Goal: Navigation & Orientation: Understand site structure

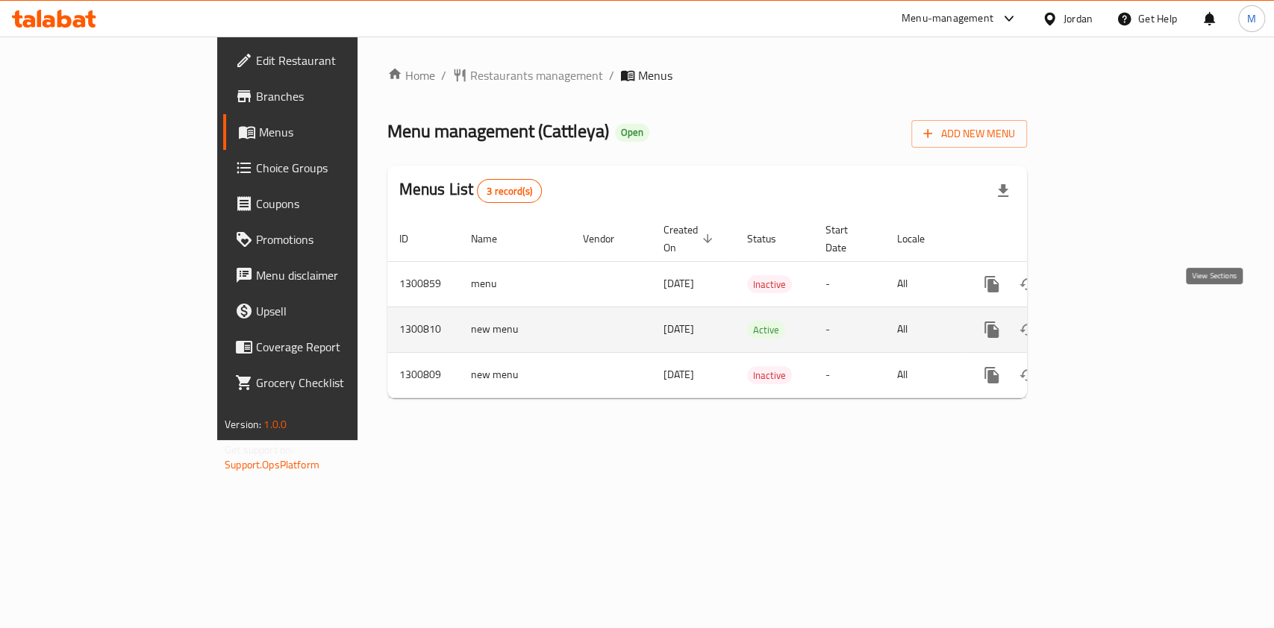
click at [1117, 321] on link "enhanced table" at bounding box center [1100, 330] width 36 height 36
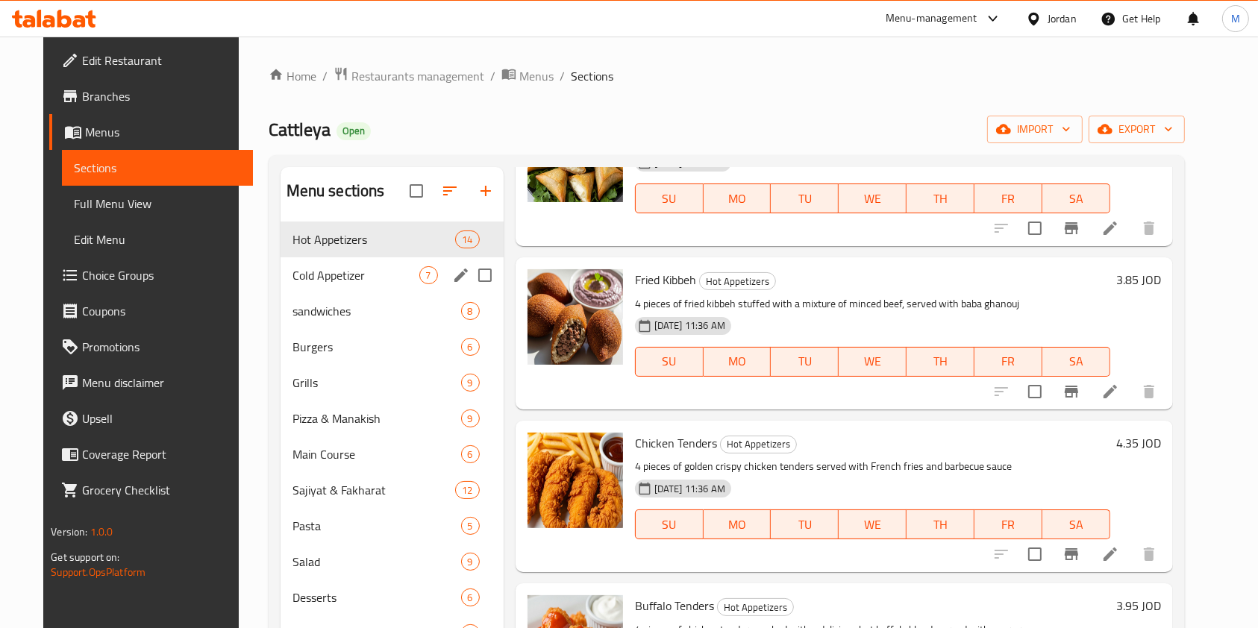
click at [356, 281] on span "Cold Appetizer" at bounding box center [356, 275] width 127 height 18
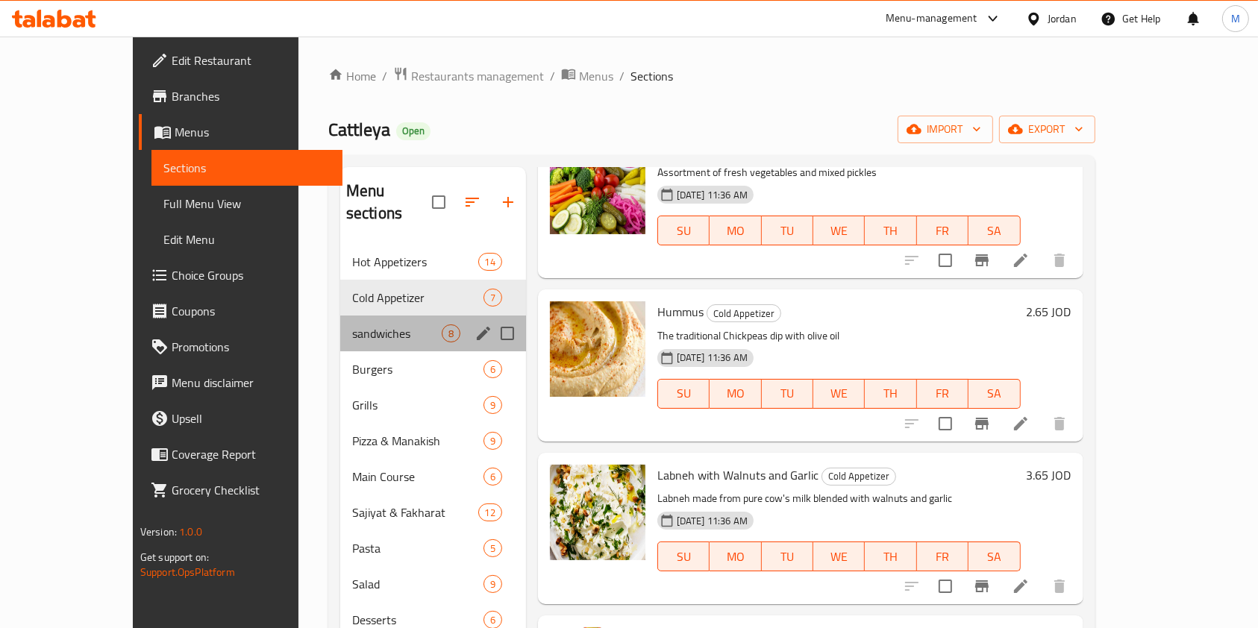
click at [361, 316] on div "sandwiches 8" at bounding box center [433, 334] width 186 height 36
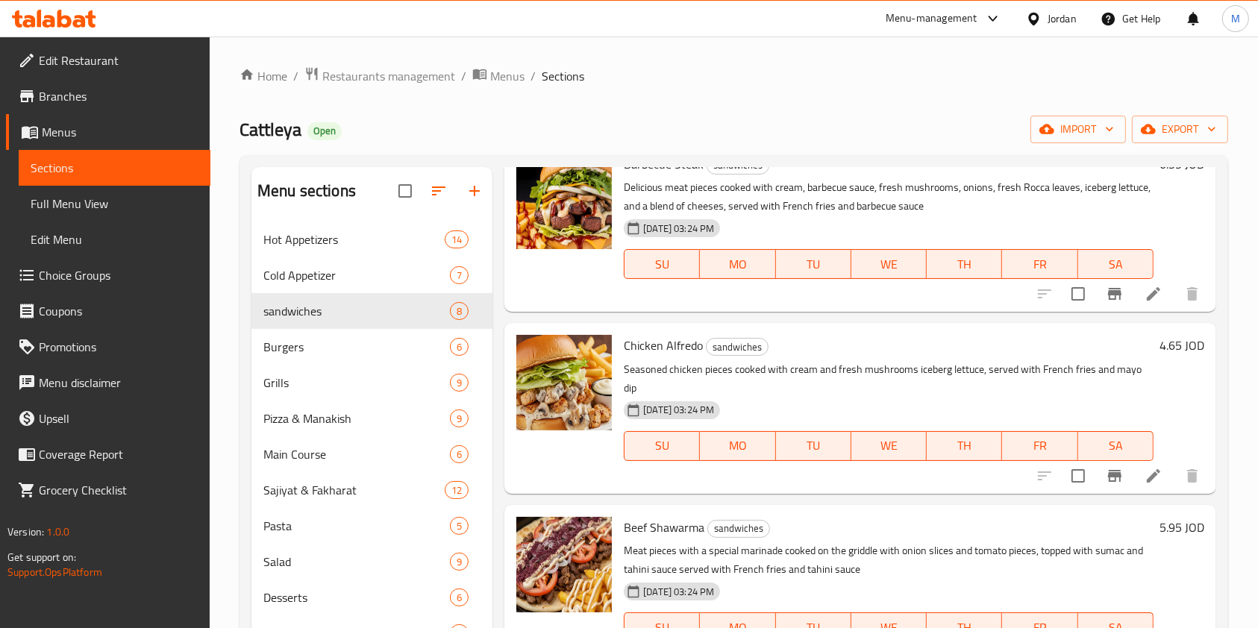
scroll to position [749, 0]
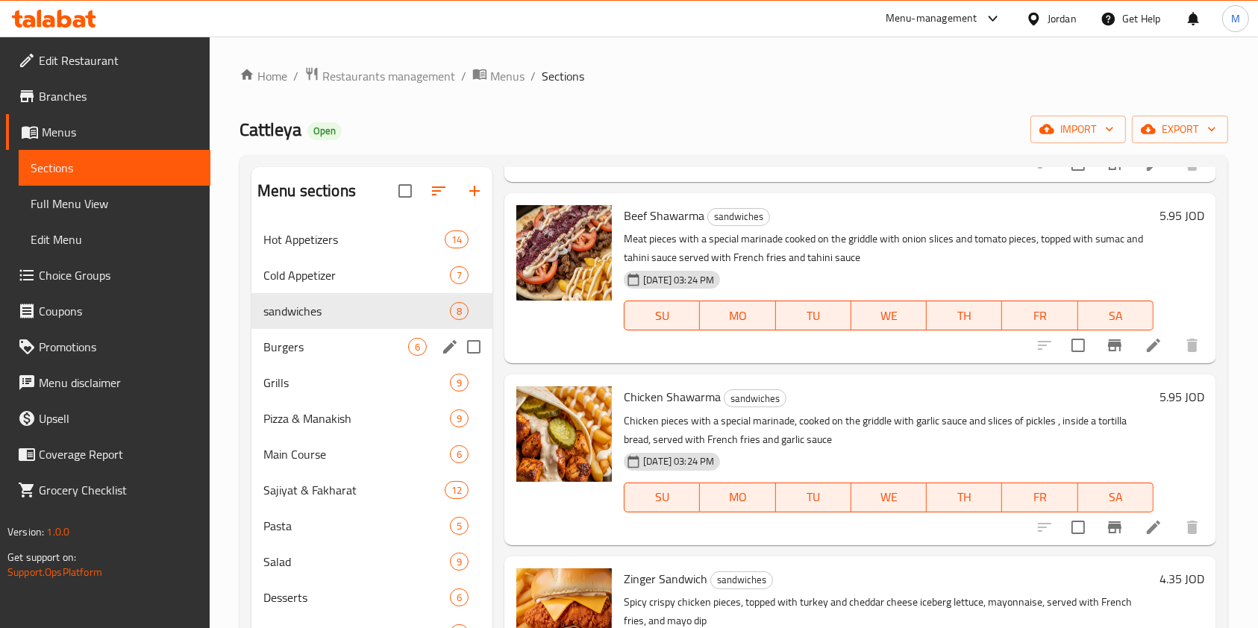
click at [324, 357] on div "Burgers 6" at bounding box center [372, 347] width 241 height 36
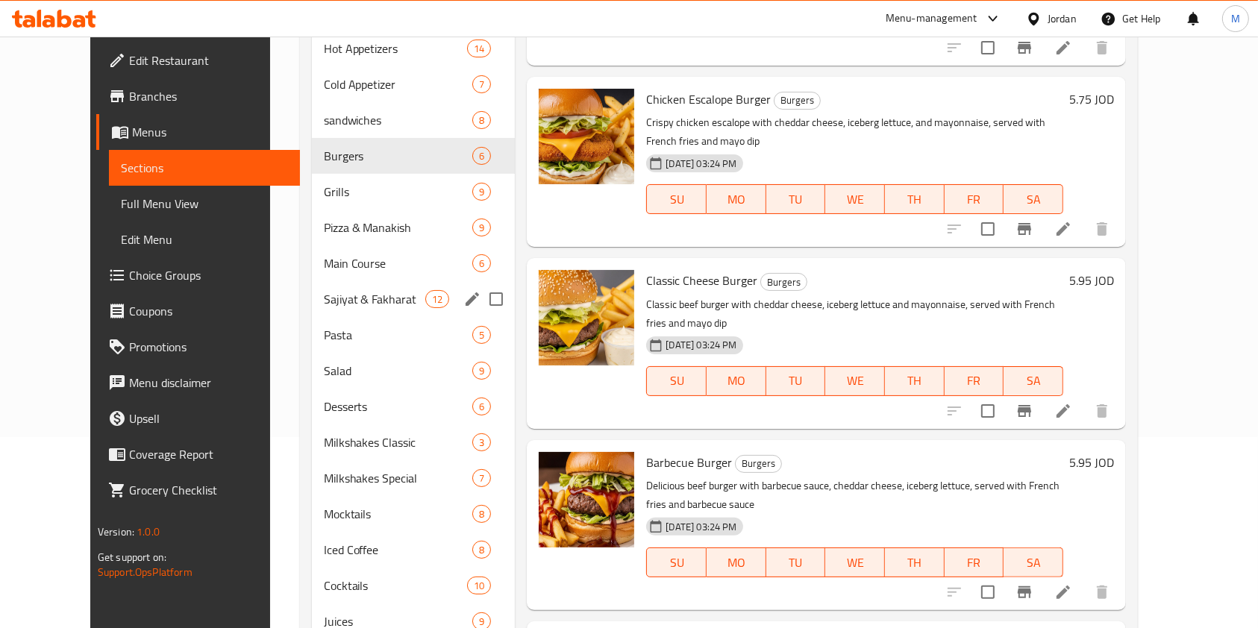
scroll to position [122, 0]
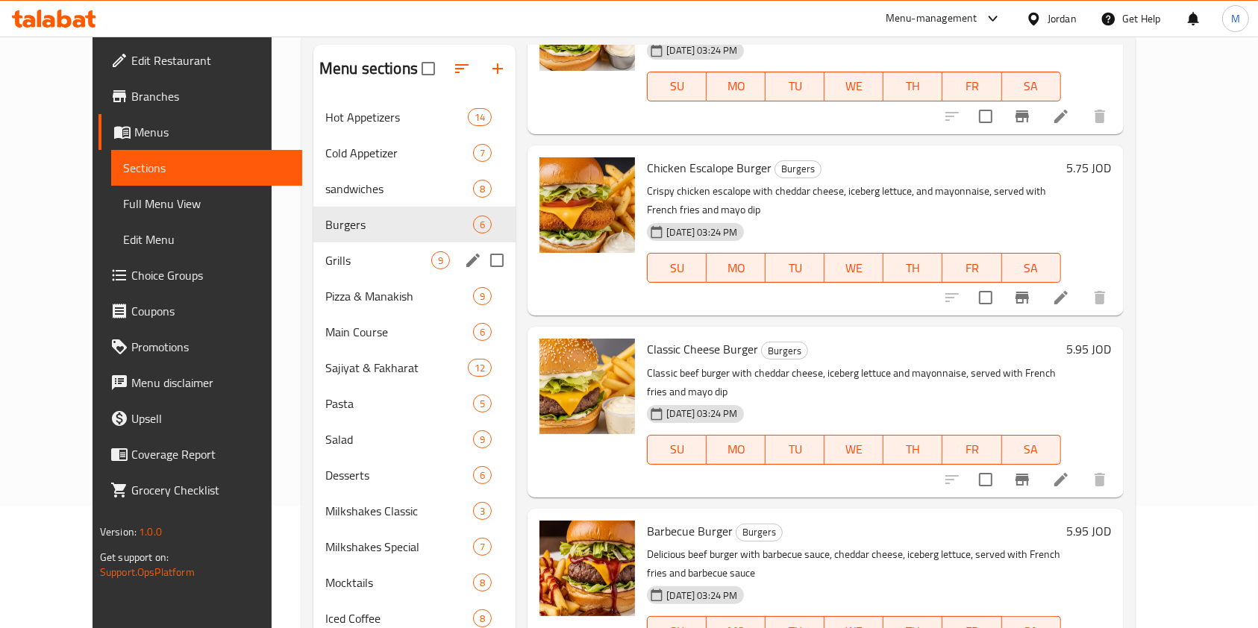
click at [335, 247] on div "Grills 9" at bounding box center [414, 261] width 202 height 36
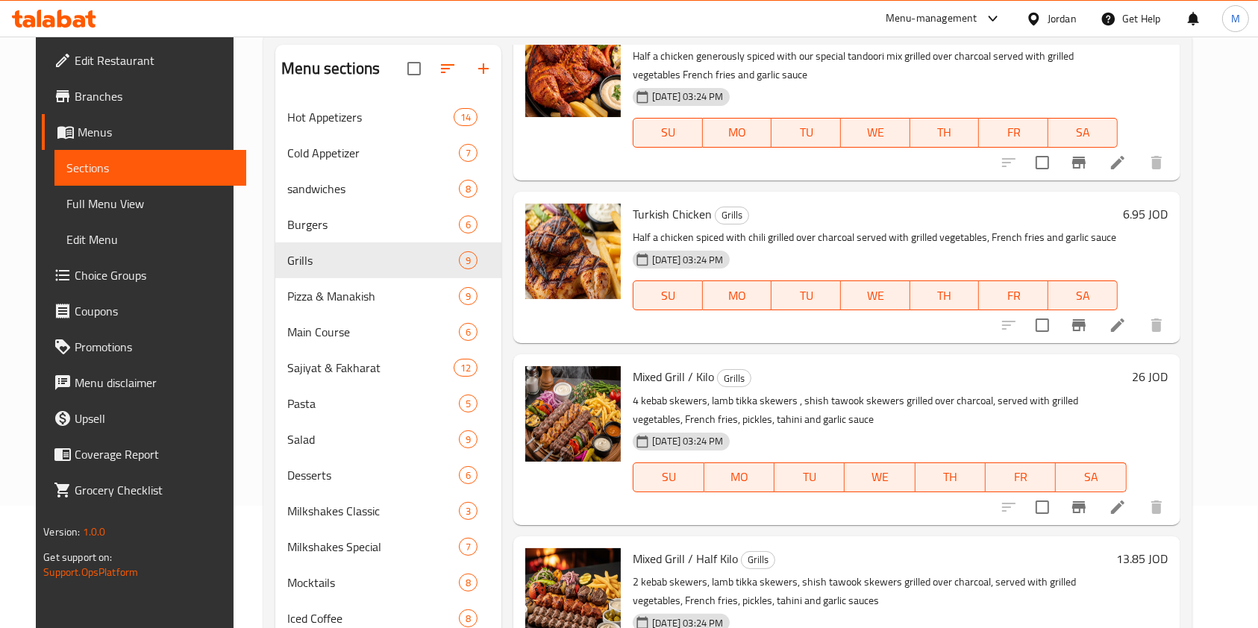
scroll to position [876, 0]
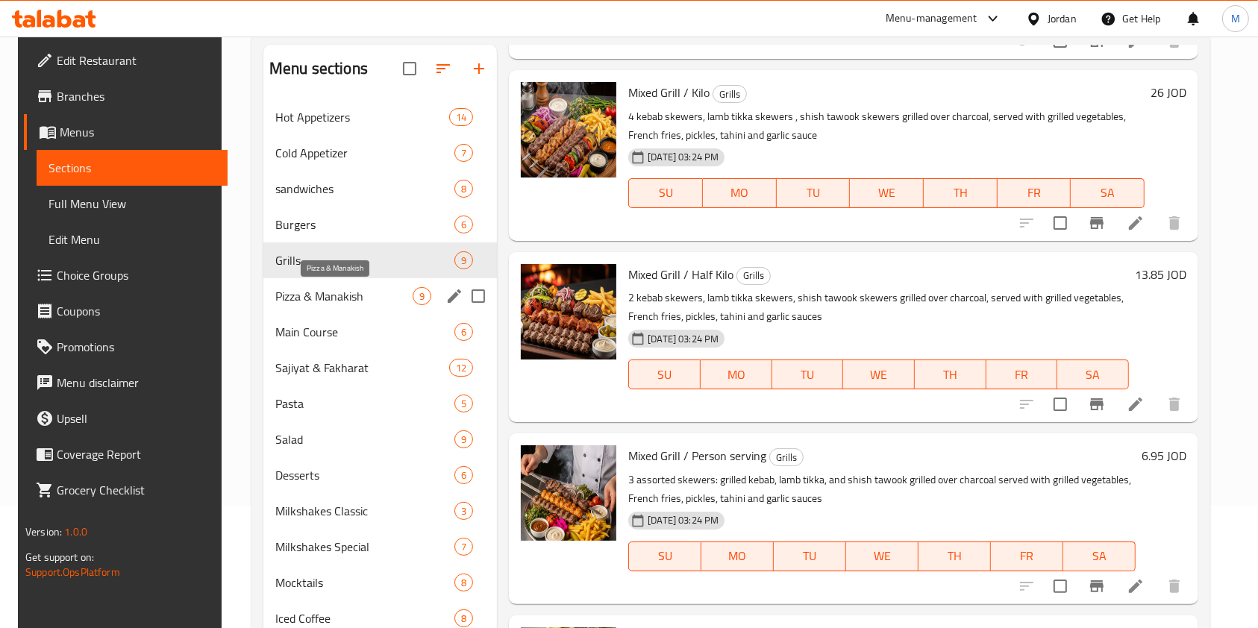
click at [325, 302] on span "Pizza & Manakish" at bounding box center [343, 296] width 137 height 18
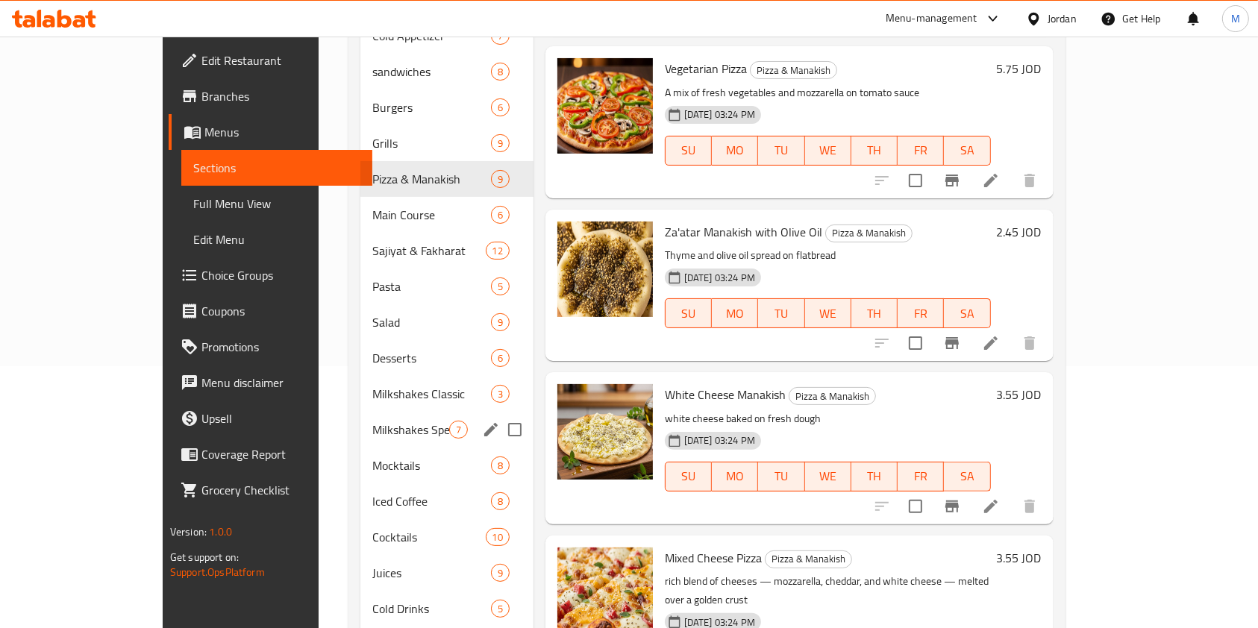
scroll to position [322, 0]
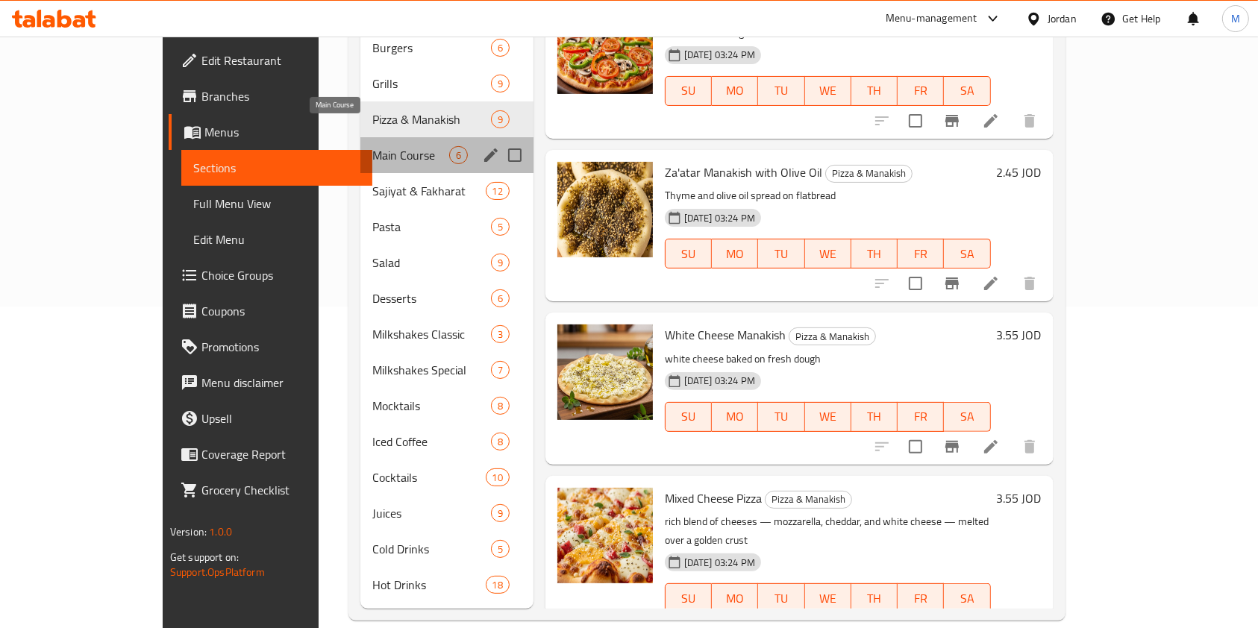
click at [372, 146] on span "Main Course" at bounding box center [410, 155] width 77 height 18
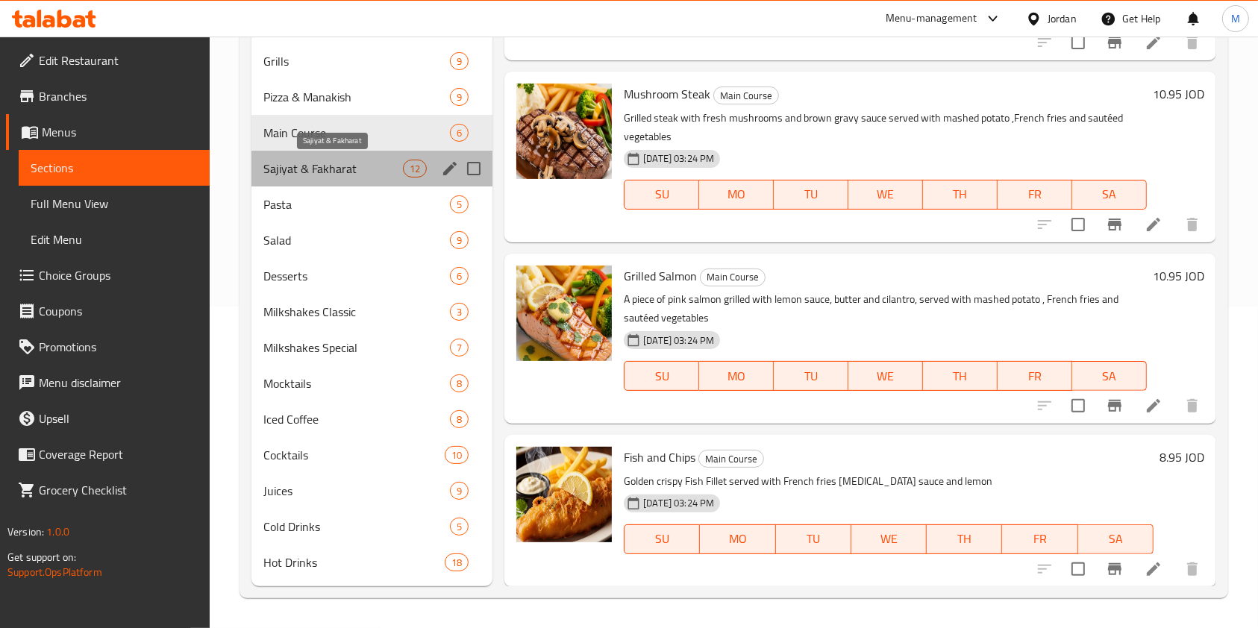
click at [340, 161] on span "Sajiyat & Fakharat" at bounding box center [333, 169] width 140 height 18
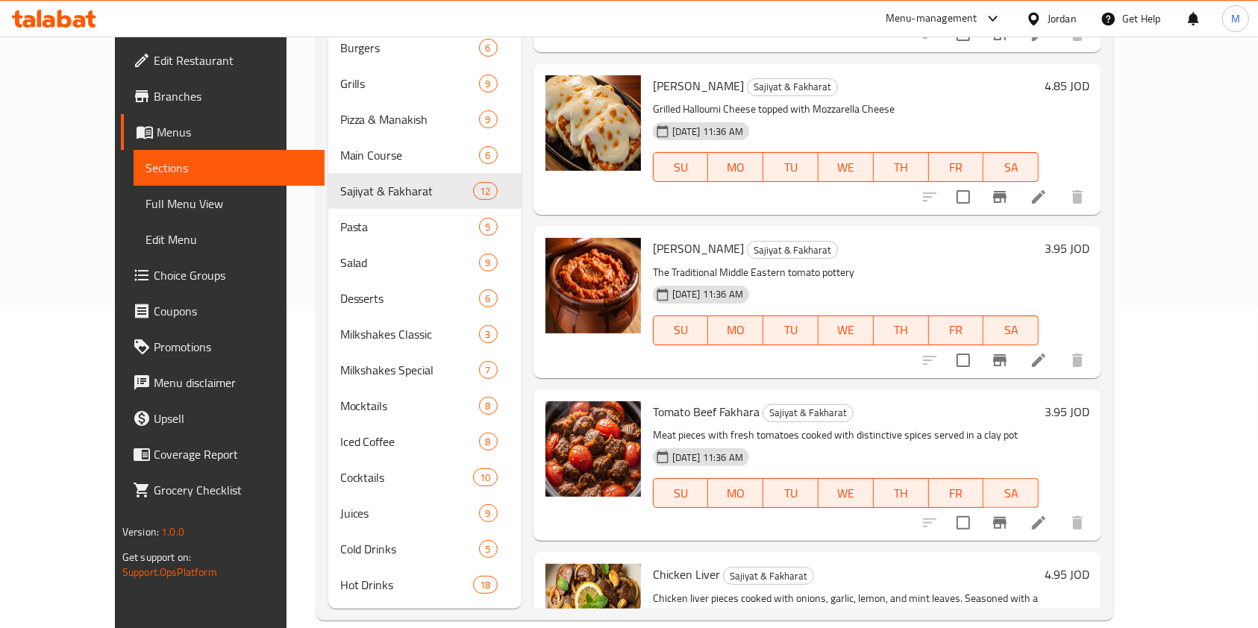
scroll to position [1272, 0]
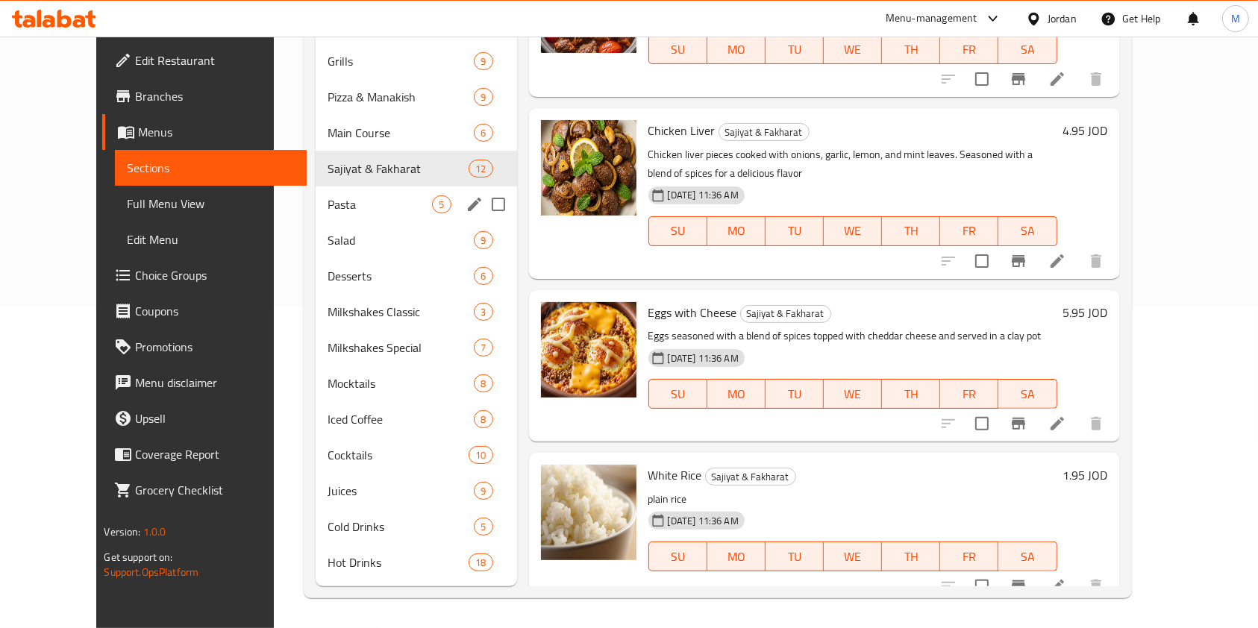
click at [316, 216] on div "Pasta 5" at bounding box center [416, 205] width 201 height 36
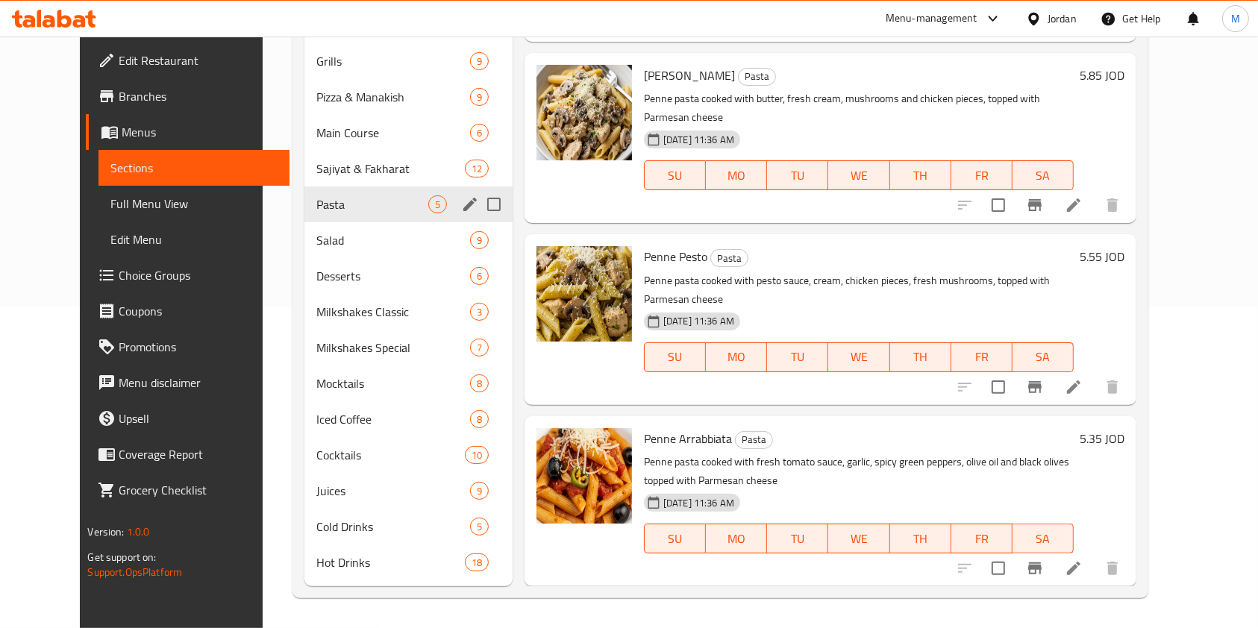
scroll to position [149, 0]
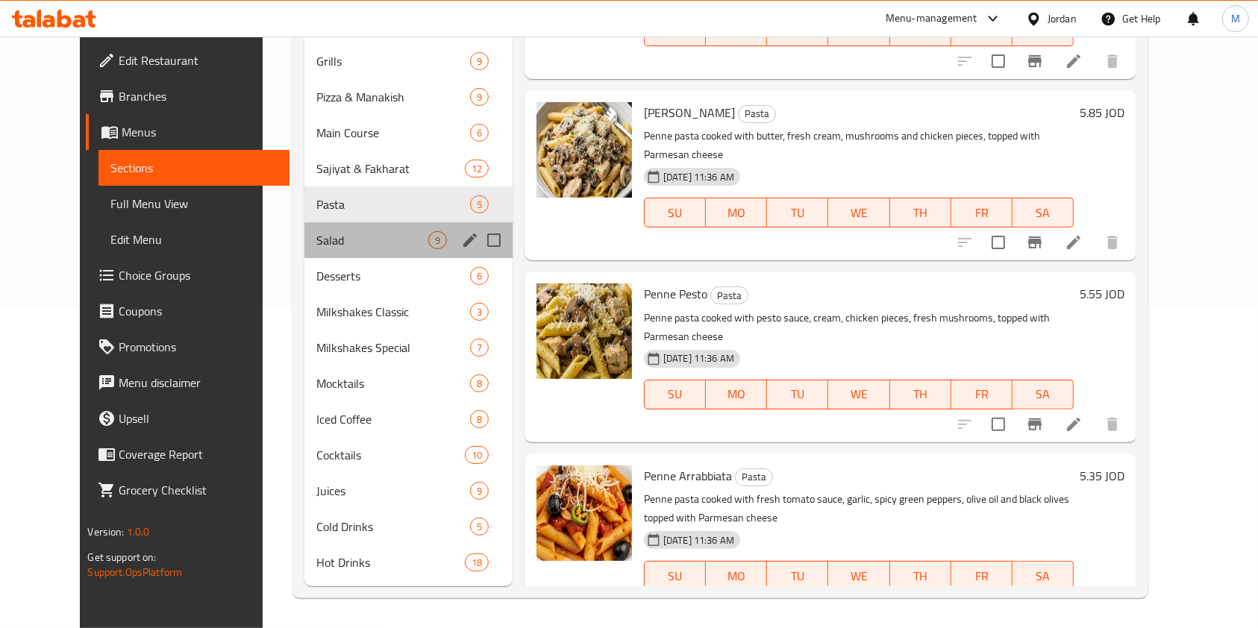
click at [318, 253] on div "Salad 9" at bounding box center [409, 240] width 208 height 36
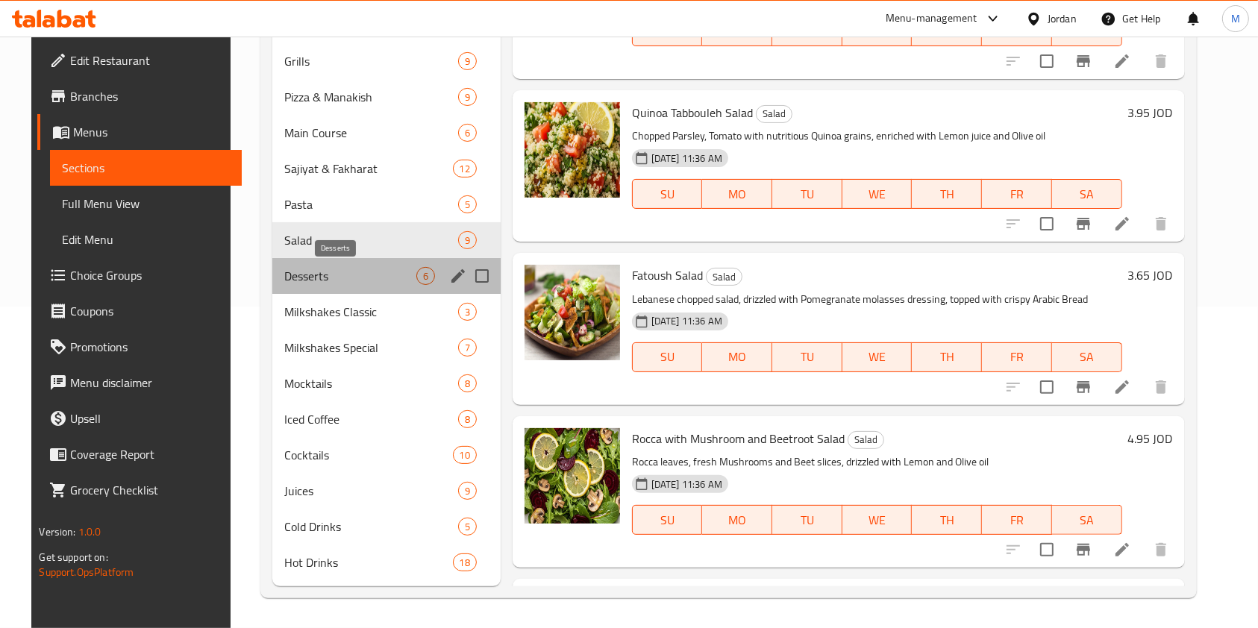
click at [322, 278] on span "Desserts" at bounding box center [349, 276] width 131 height 18
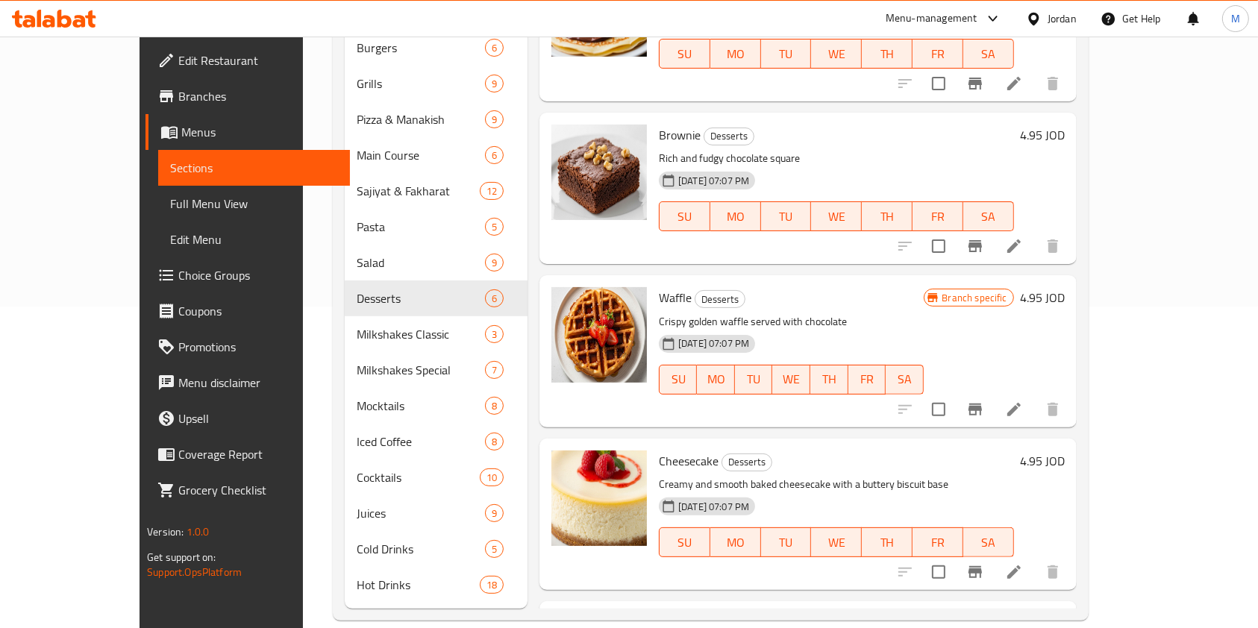
scroll to position [275, 0]
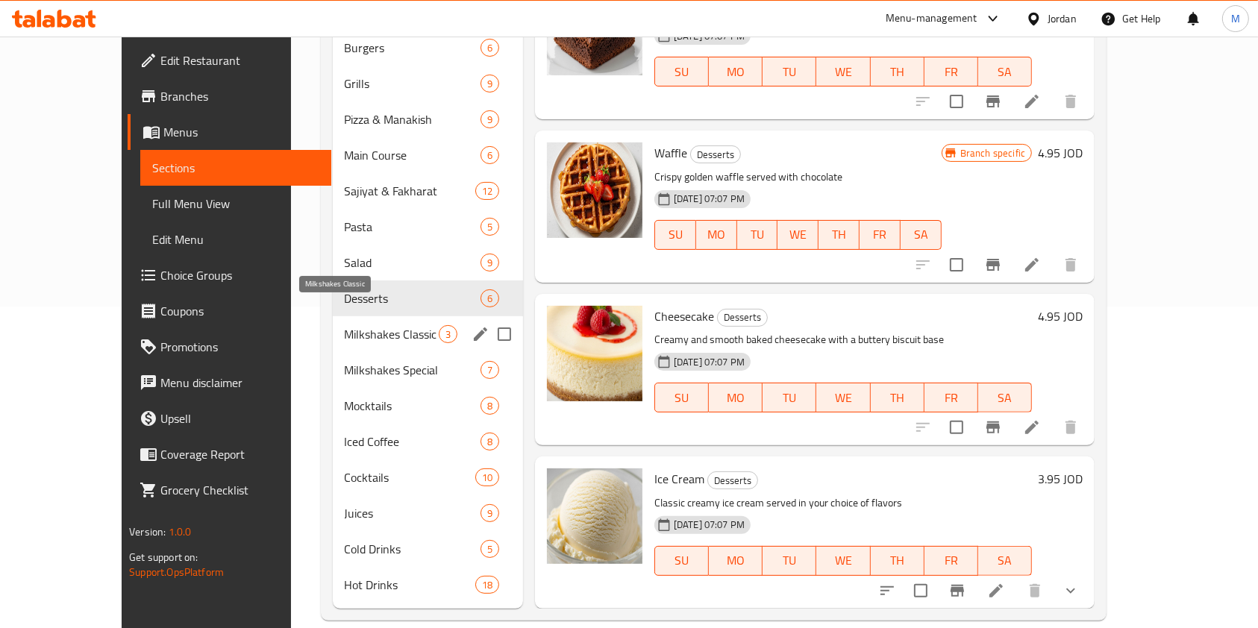
click at [378, 325] on span "Milkshakes Classic" at bounding box center [392, 334] width 94 height 18
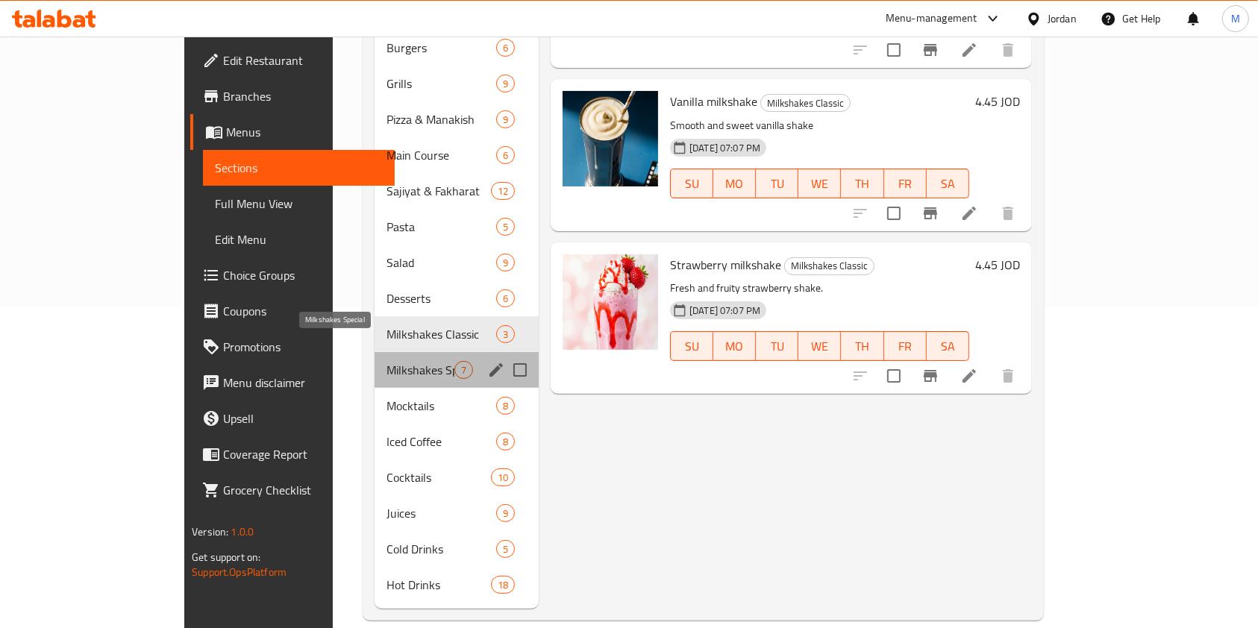
click at [387, 361] on span "Milkshakes Special" at bounding box center [421, 370] width 68 height 18
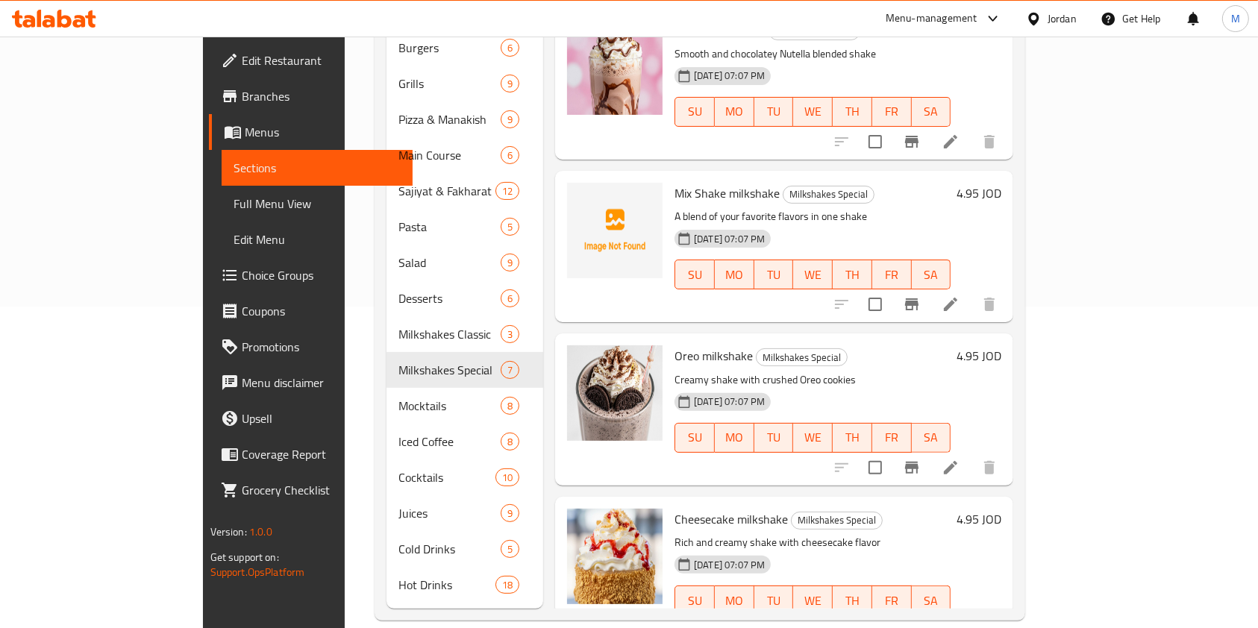
scroll to position [437, 0]
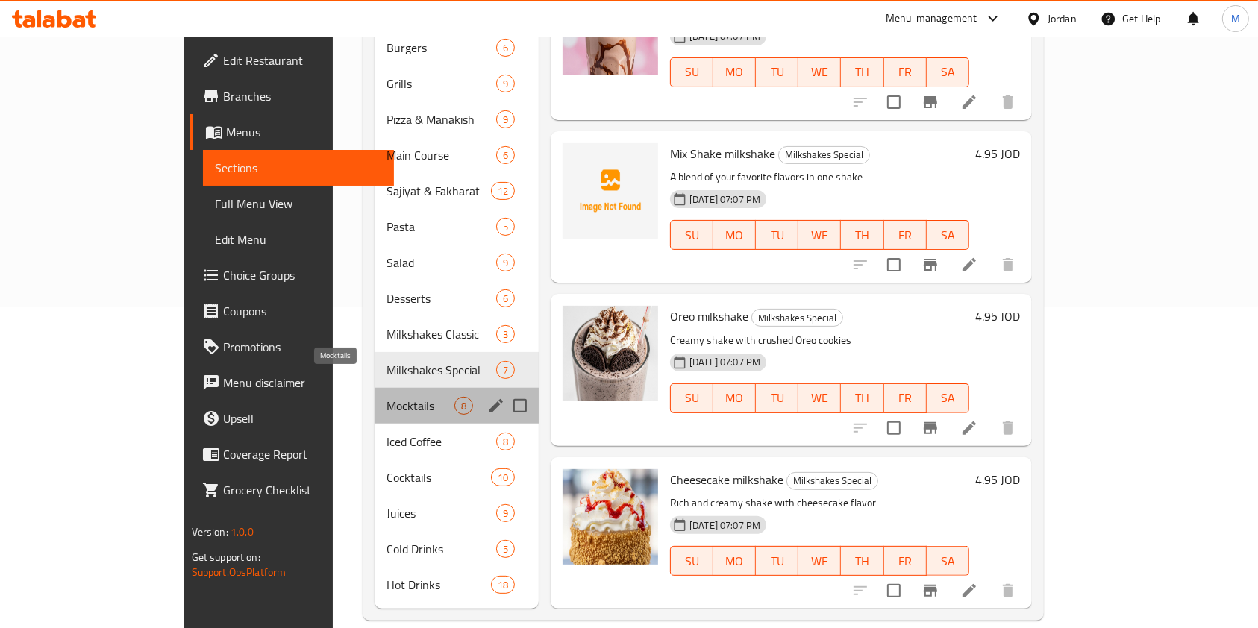
click at [387, 397] on span "Mocktails" at bounding box center [421, 406] width 68 height 18
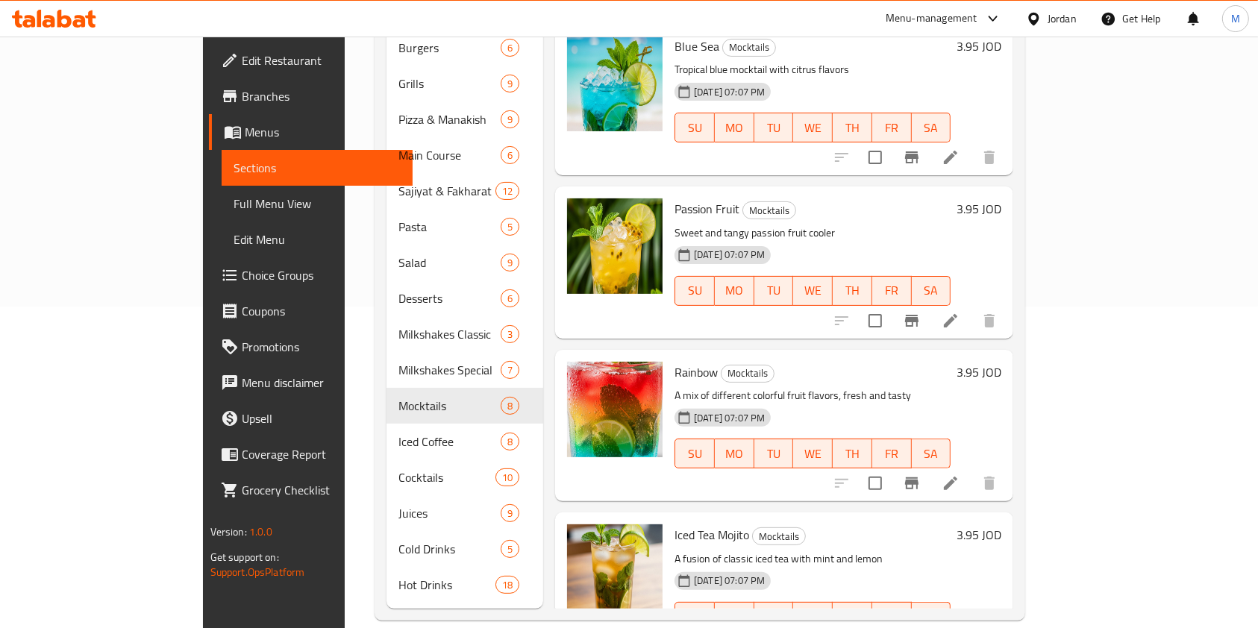
scroll to position [600, 0]
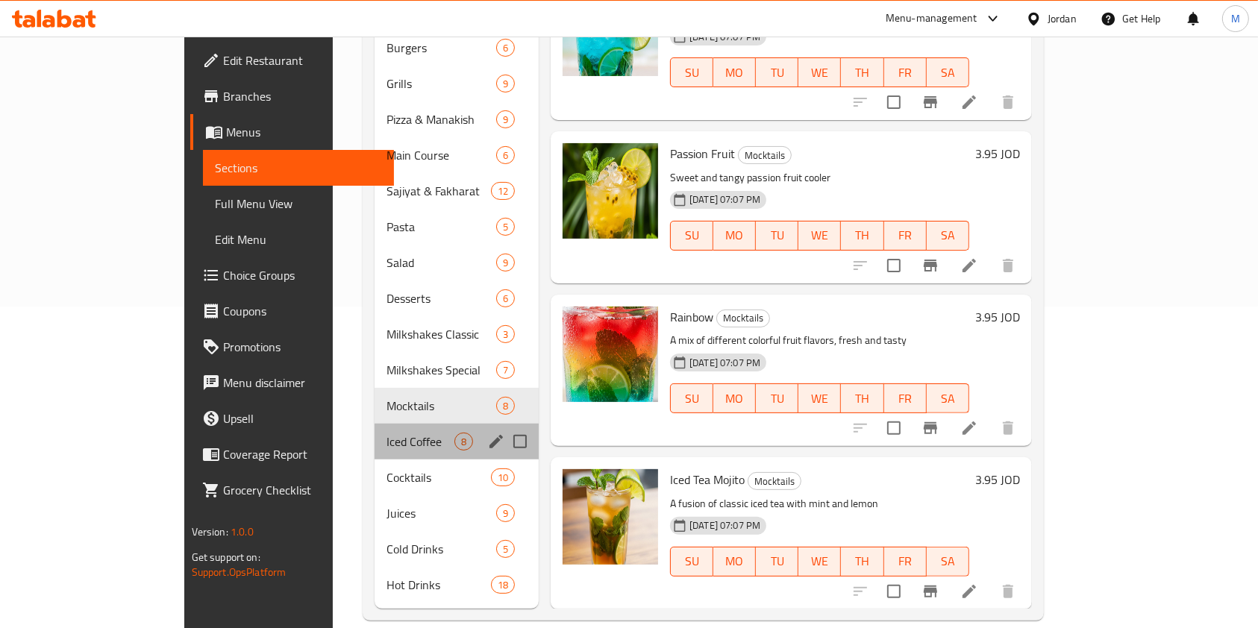
click at [375, 424] on div "Iced Coffee 8" at bounding box center [457, 442] width 164 height 36
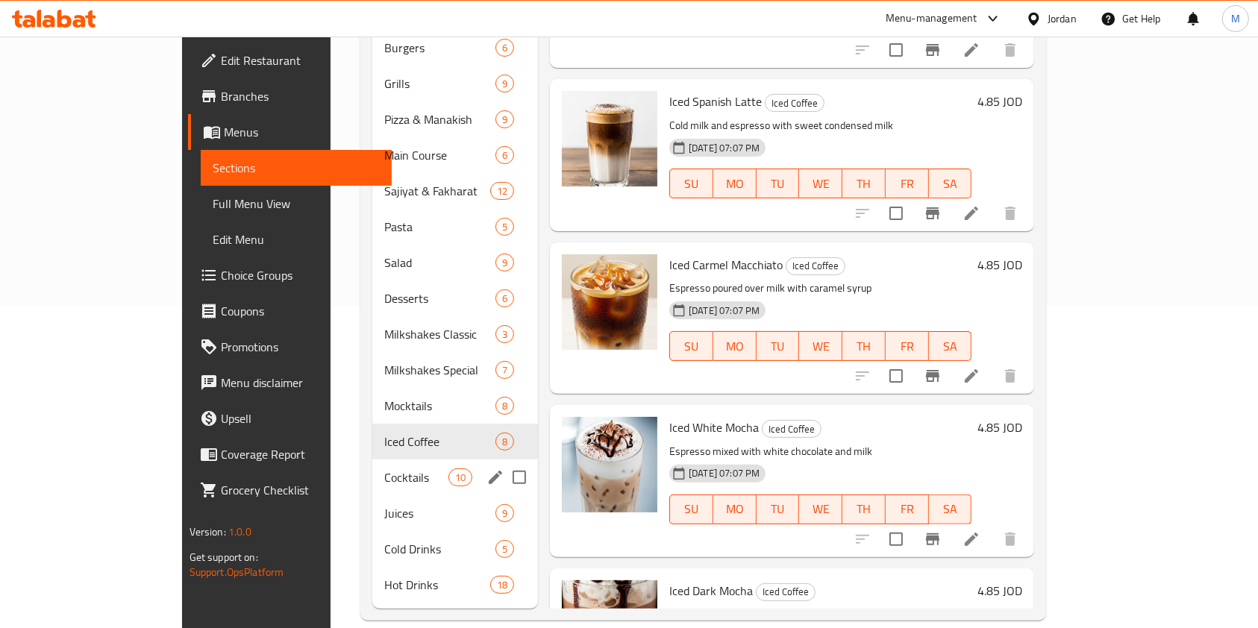
click at [384, 469] on span "Cocktails" at bounding box center [415, 478] width 63 height 18
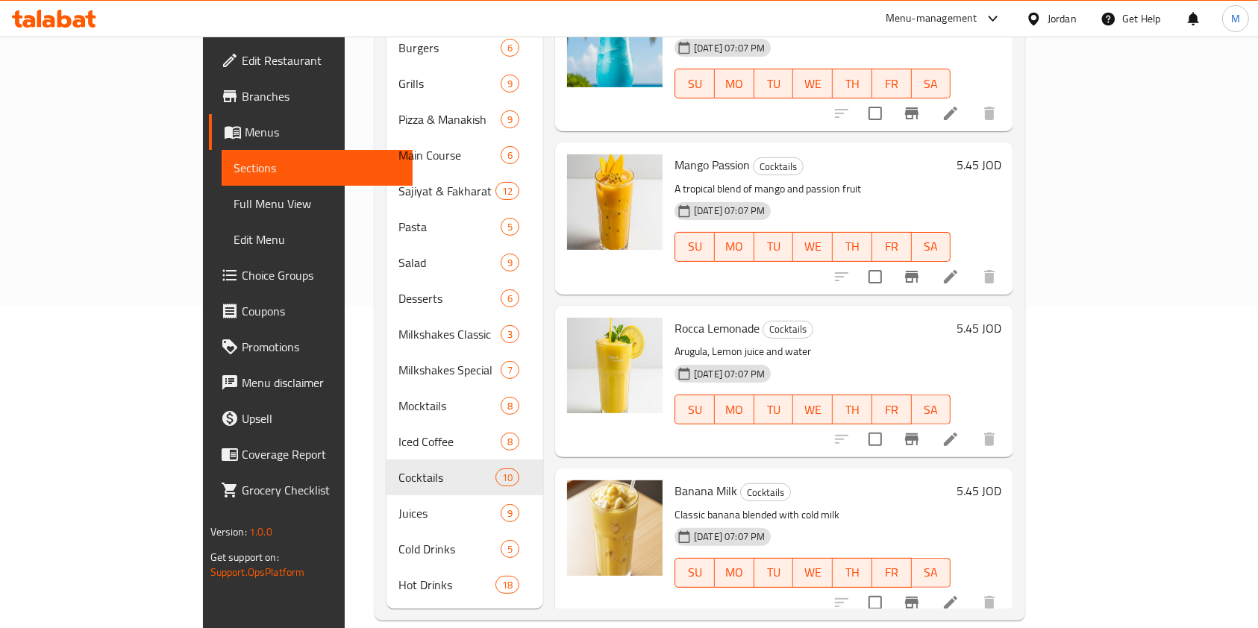
scroll to position [926, 0]
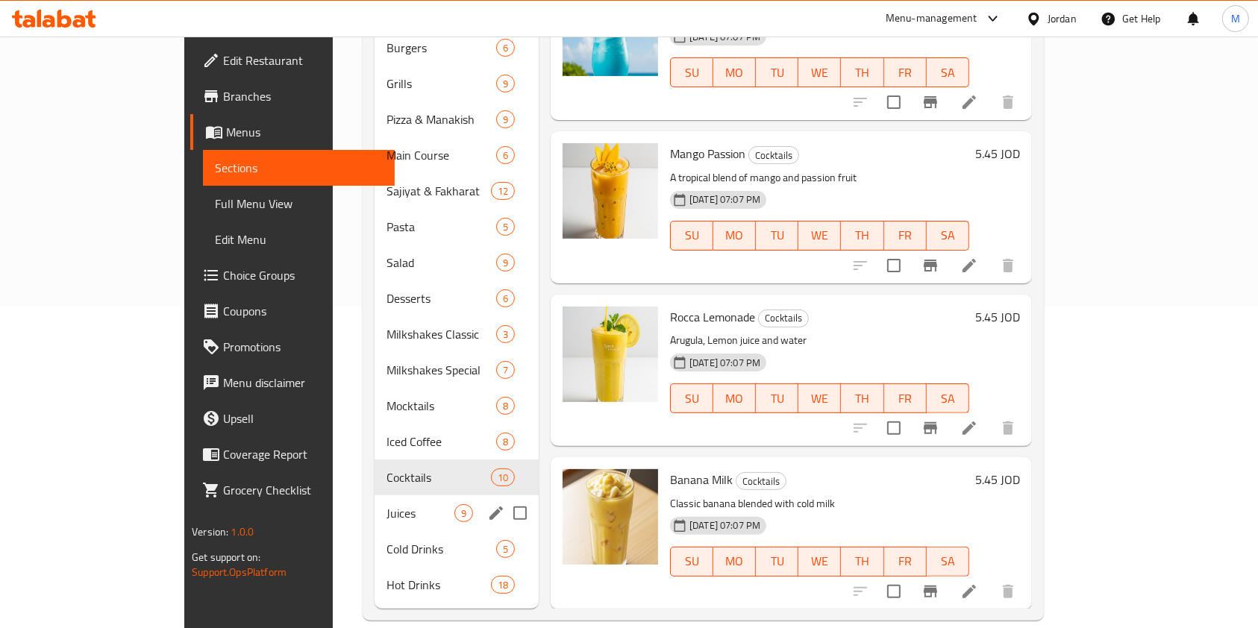
click at [375, 496] on div "Juices 9" at bounding box center [457, 514] width 164 height 36
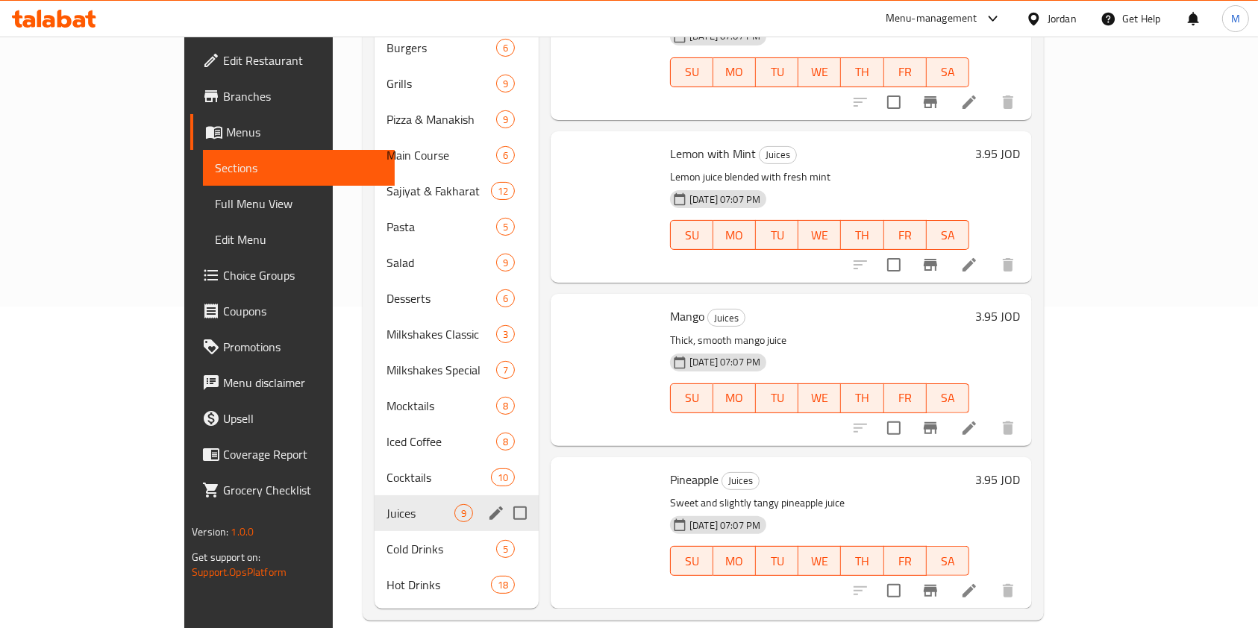
scroll to position [764, 0]
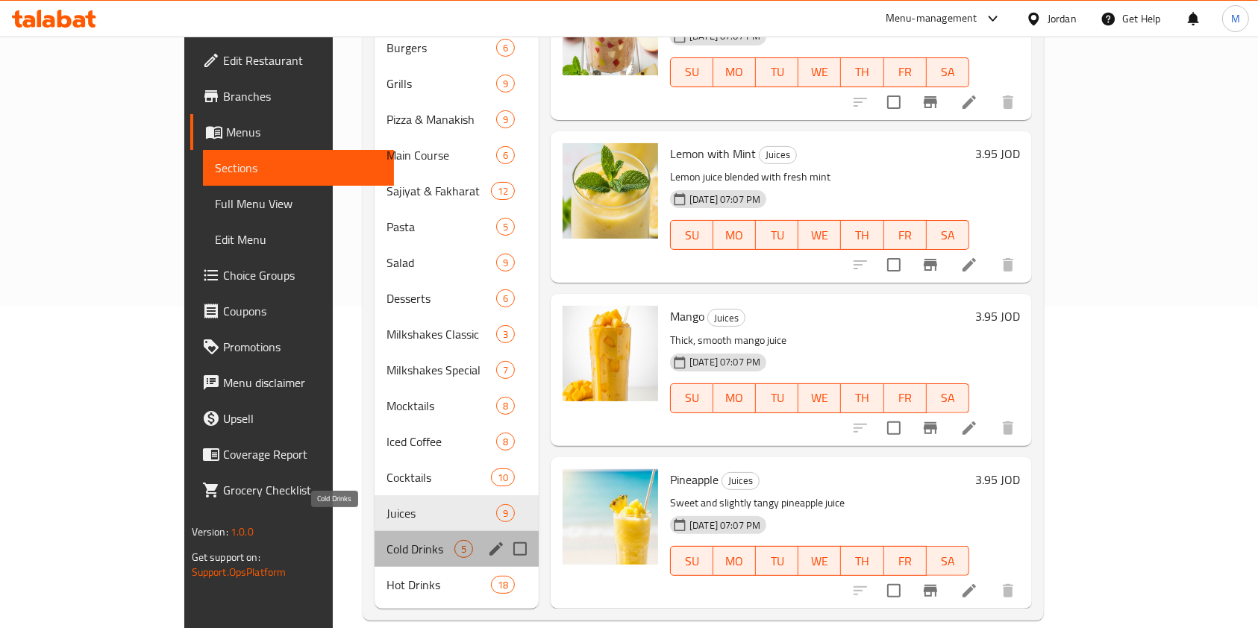
click at [387, 540] on span "Cold Drinks" at bounding box center [421, 549] width 68 height 18
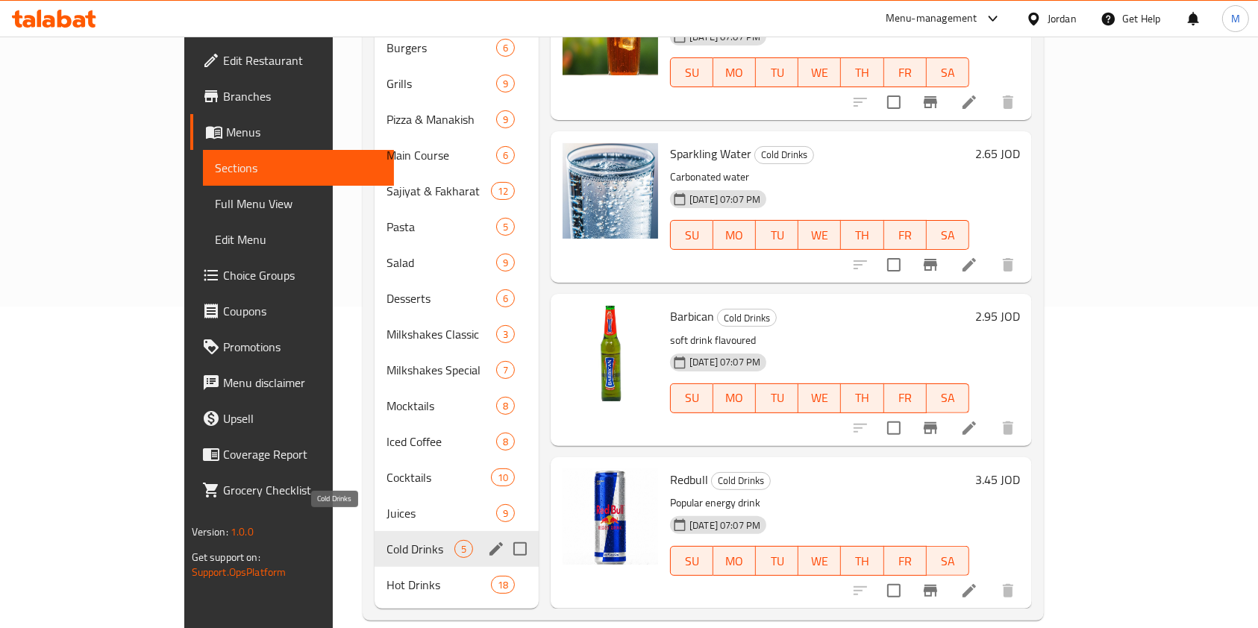
scroll to position [111, 0]
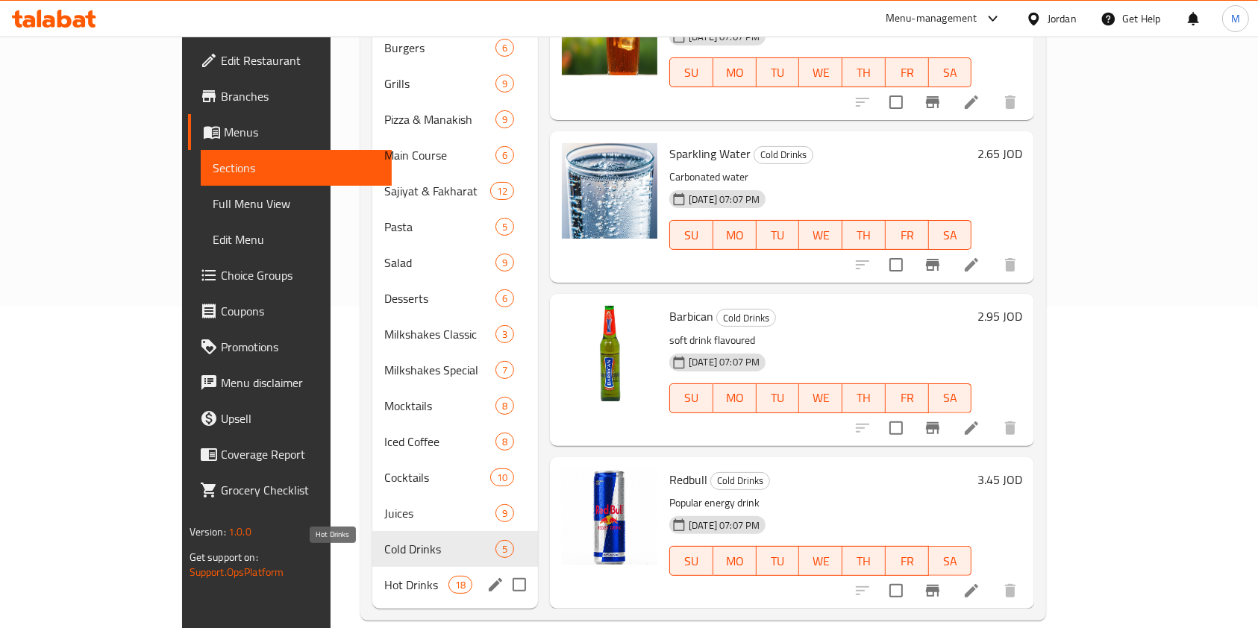
click at [384, 576] on span "Hot Drinks" at bounding box center [415, 585] width 63 height 18
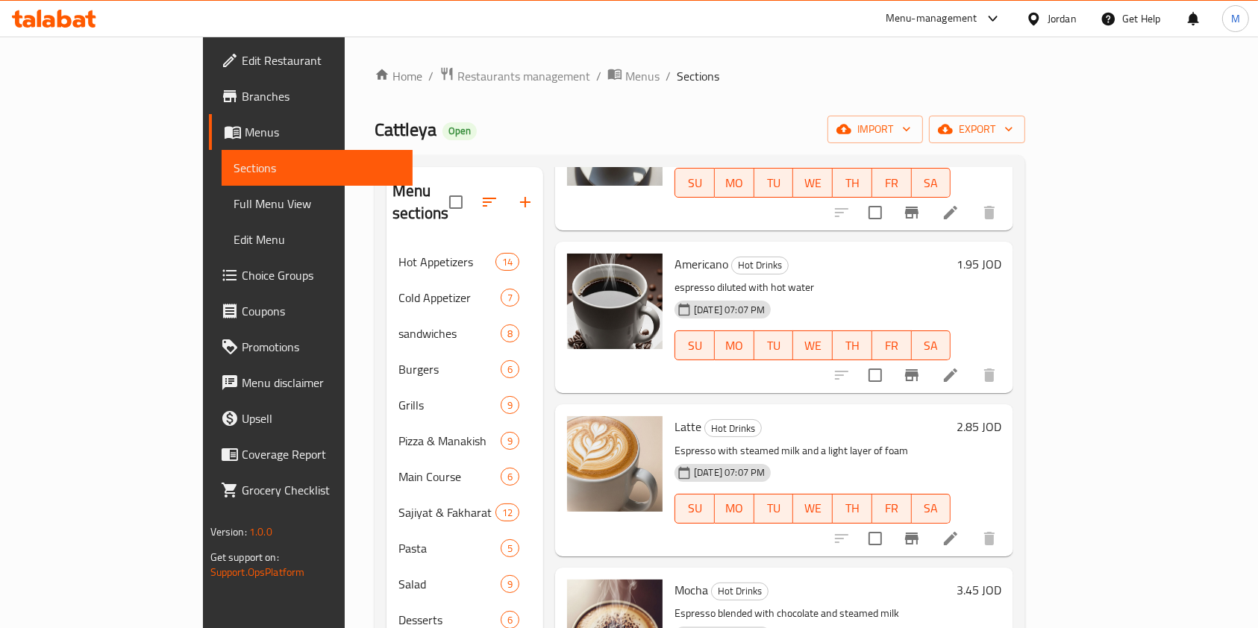
scroll to position [210, 0]
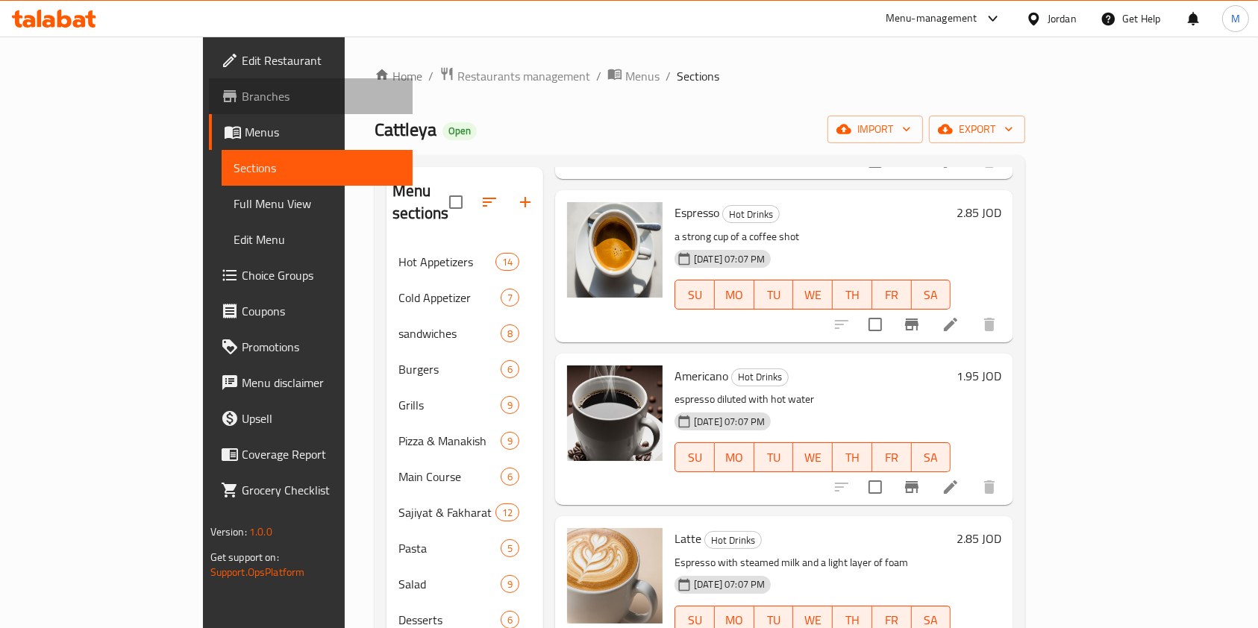
click at [242, 99] on span "Branches" at bounding box center [322, 96] width 160 height 18
